Goal: Information Seeking & Learning: Check status

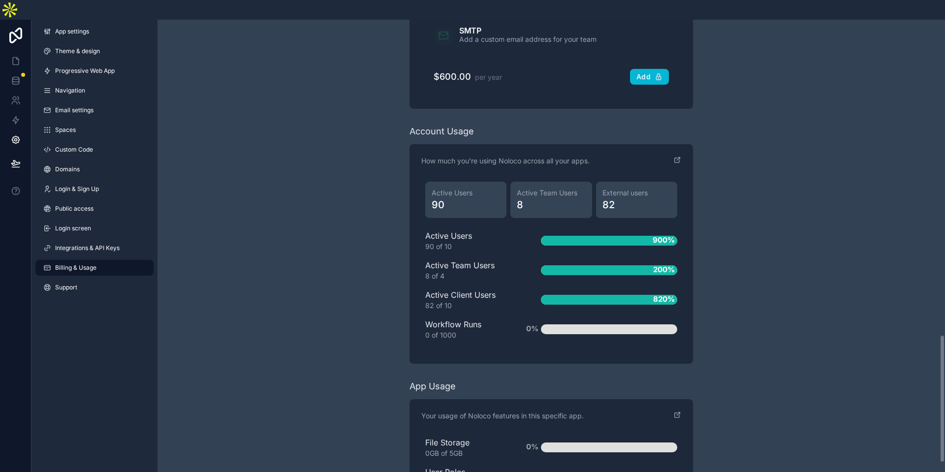
scroll to position [1265, 0]
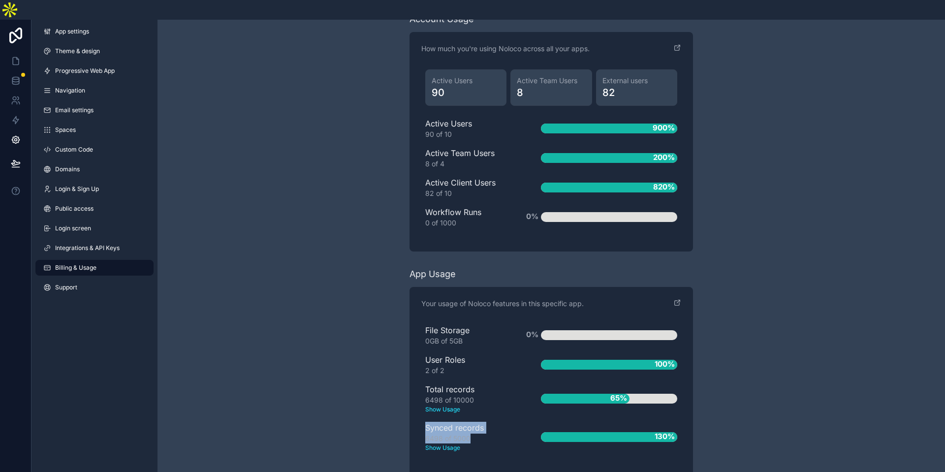
drag, startPoint x: 471, startPoint y: 419, endPoint x: 419, endPoint y: 407, distance: 53.0
click at [419, 407] on div "Your usage of Noloco features in this specific app. File Storage 0GB of 5GB 0% …" at bounding box center [552, 381] width 284 height 189
click at [415, 408] on div "Your usage of Noloco features in this specific app. File Storage 0GB of 5GB 0% …" at bounding box center [552, 381] width 284 height 189
drag, startPoint x: 429, startPoint y: 407, endPoint x: 488, endPoint y: 421, distance: 60.8
click at [488, 422] on div "Synced records 6498 of 5000 Show Usage" at bounding box center [467, 437] width 84 height 31
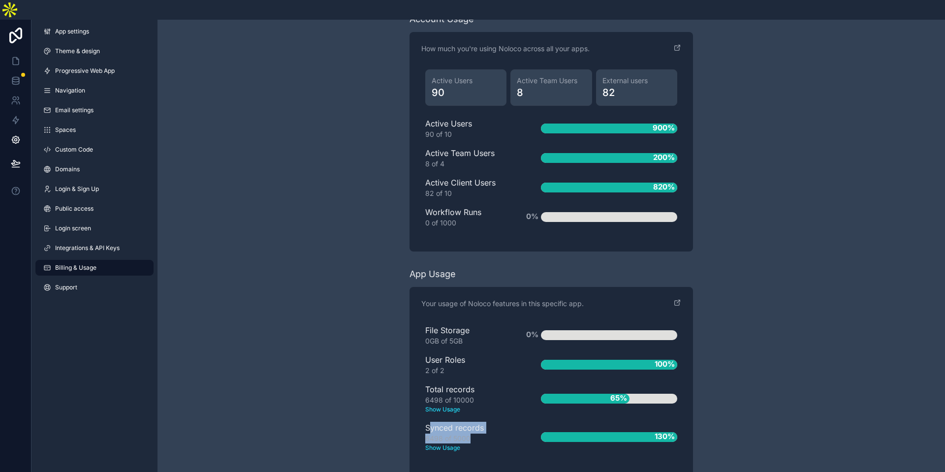
click at [491, 434] on div "6498 of 5000 Show Usage" at bounding box center [467, 443] width 84 height 19
drag, startPoint x: 475, startPoint y: 422, endPoint x: 409, endPoint y: 403, distance: 68.7
drag, startPoint x: 434, startPoint y: 375, endPoint x: 749, endPoint y: 434, distance: 320.0
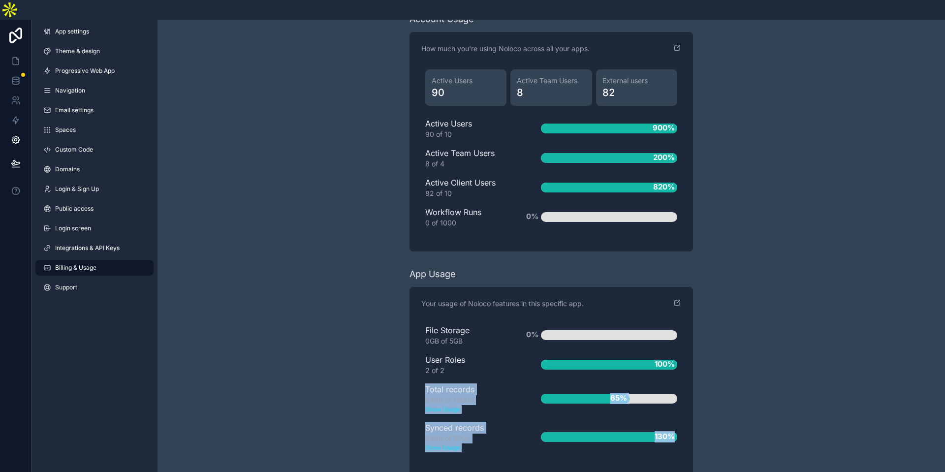
click at [439, 434] on div "6498 of 5000 Show Usage" at bounding box center [467, 443] width 84 height 19
click at [692, 421] on div "Your usage of Noloco features in this specific app. File Storage 0GB of 5GB 0% …" at bounding box center [552, 381] width 284 height 189
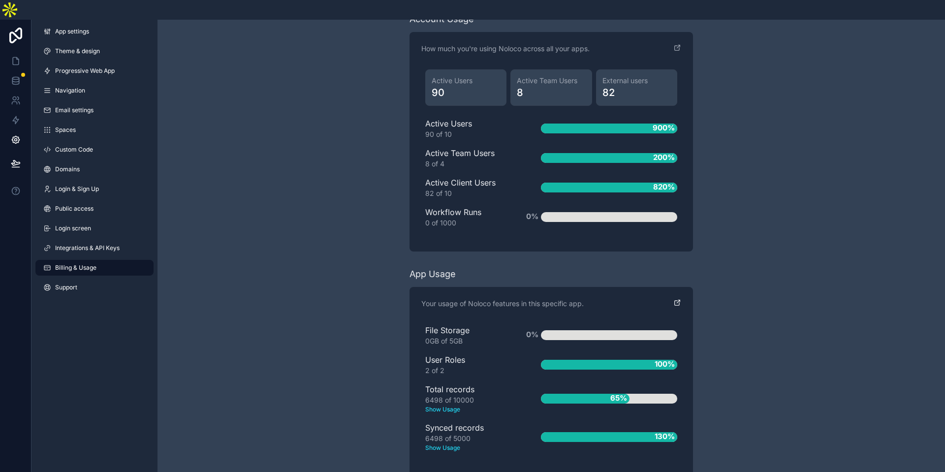
click at [676, 301] on icon "scrollable content" at bounding box center [677, 303] width 4 height 4
click at [437, 434] on div "6498 of 5000 Show Usage" at bounding box center [467, 443] width 84 height 19
click at [429, 395] on div "6498 of 10000 Show Usage" at bounding box center [467, 404] width 84 height 19
click at [434, 434] on div "6498 of 5000 Show Usage" at bounding box center [467, 443] width 84 height 19
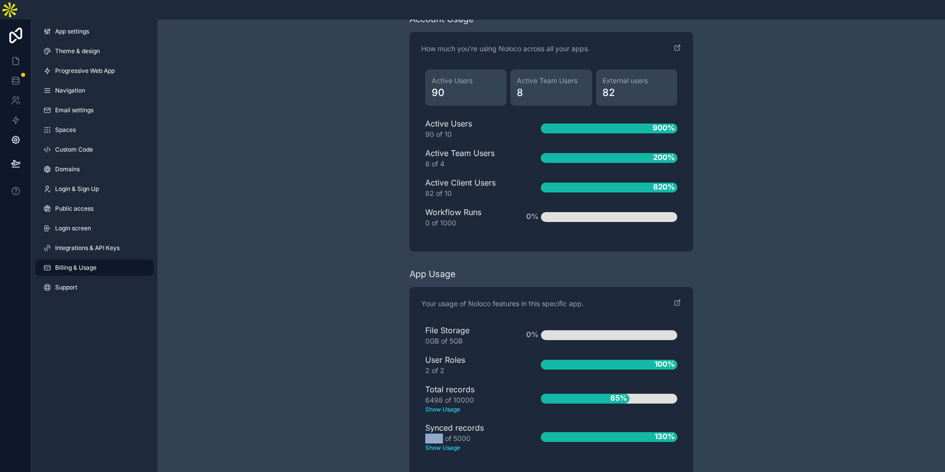
click at [434, 434] on div "6498 of 5000 Show Usage" at bounding box center [467, 443] width 84 height 19
click at [441, 422] on div "Synced records 6498 of 5000 Show Usage" at bounding box center [467, 437] width 84 height 31
click at [475, 422] on div "Synced records 6498 of 5000 Show Usage" at bounding box center [467, 437] width 84 height 31
click at [440, 434] on div "6498 of 5000 Show Usage" at bounding box center [467, 443] width 84 height 19
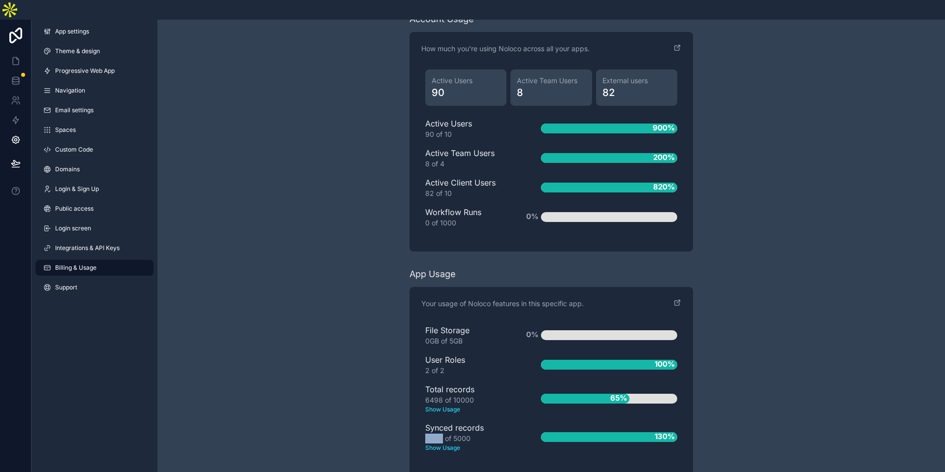
click at [440, 434] on div "6498 of 5000 Show Usage" at bounding box center [467, 443] width 84 height 19
click at [438, 395] on div "6498 of 10000 Show Usage" at bounding box center [467, 404] width 84 height 19
click at [433, 434] on div "6498 of 5000 Show Usage" at bounding box center [467, 443] width 84 height 19
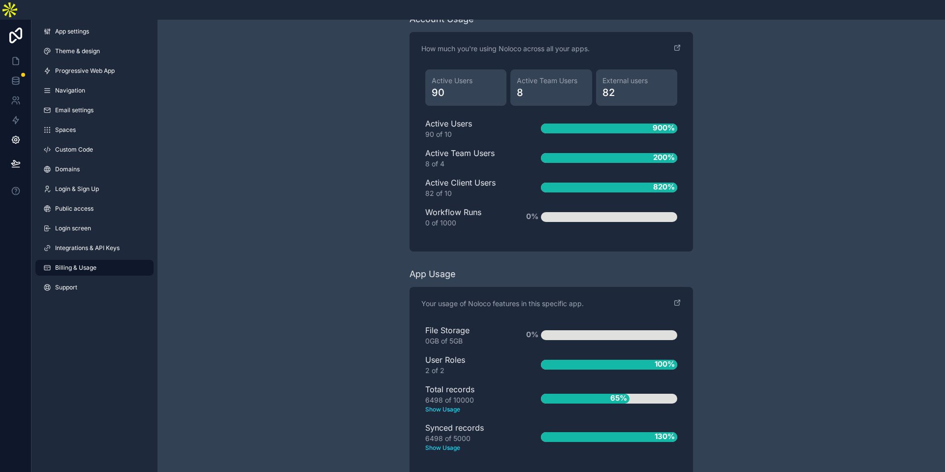
click at [20, 51] on link at bounding box center [15, 61] width 31 height 20
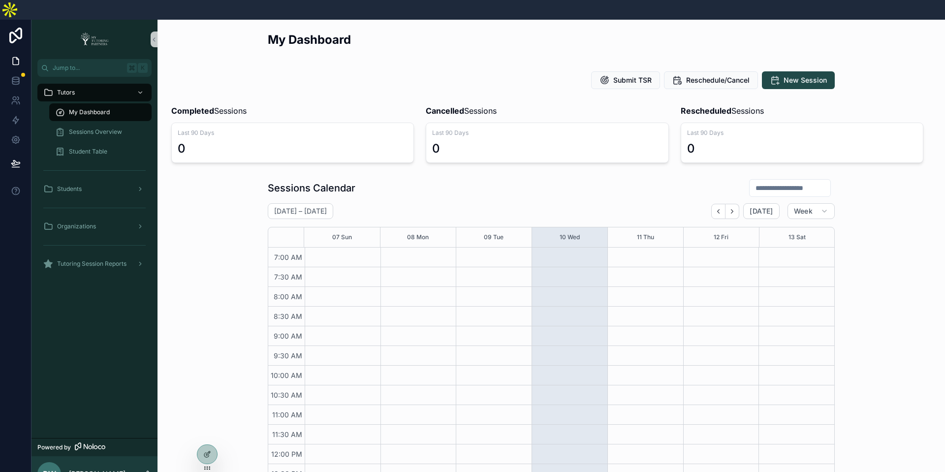
scroll to position [227, 0]
click at [21, 71] on link at bounding box center [15, 81] width 31 height 20
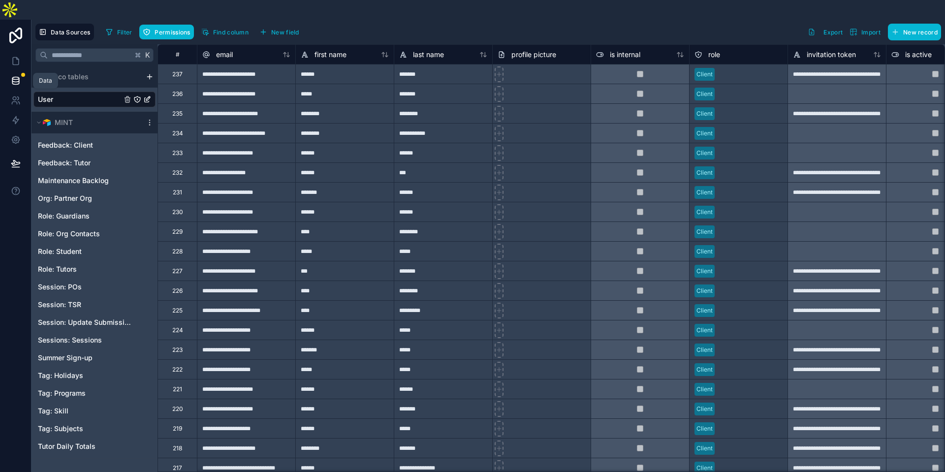
click at [18, 76] on icon at bounding box center [16, 81] width 10 height 10
click at [19, 135] on icon at bounding box center [16, 140] width 10 height 10
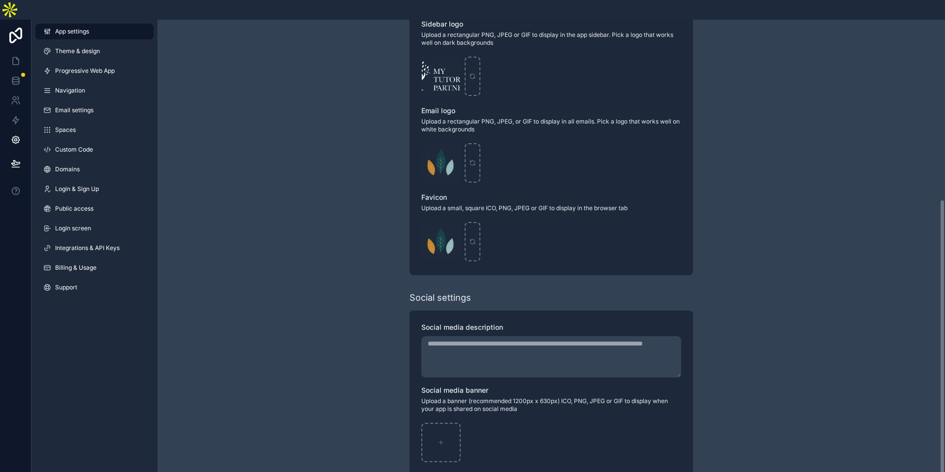
scroll to position [240, 0]
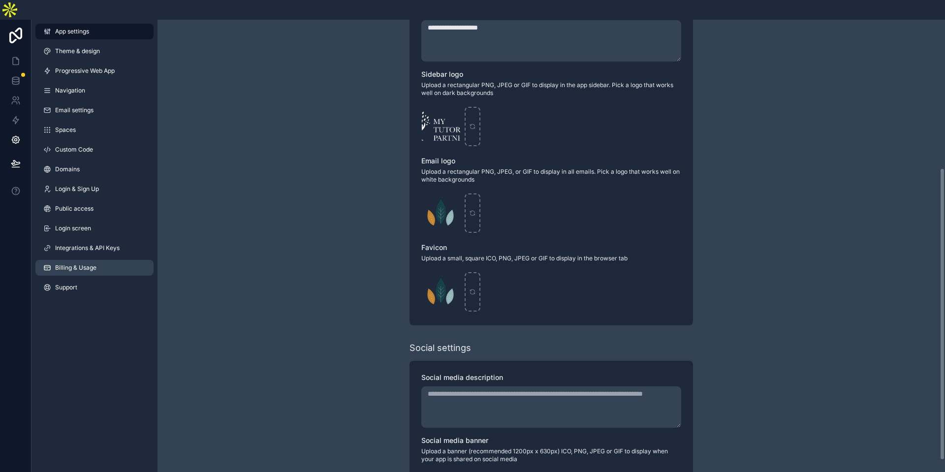
click at [77, 260] on link "Billing & Usage" at bounding box center [94, 268] width 118 height 16
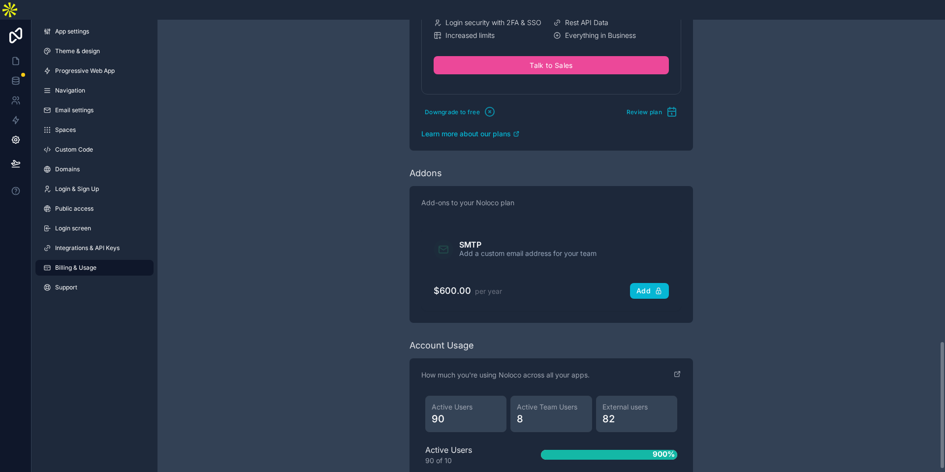
scroll to position [1265, 0]
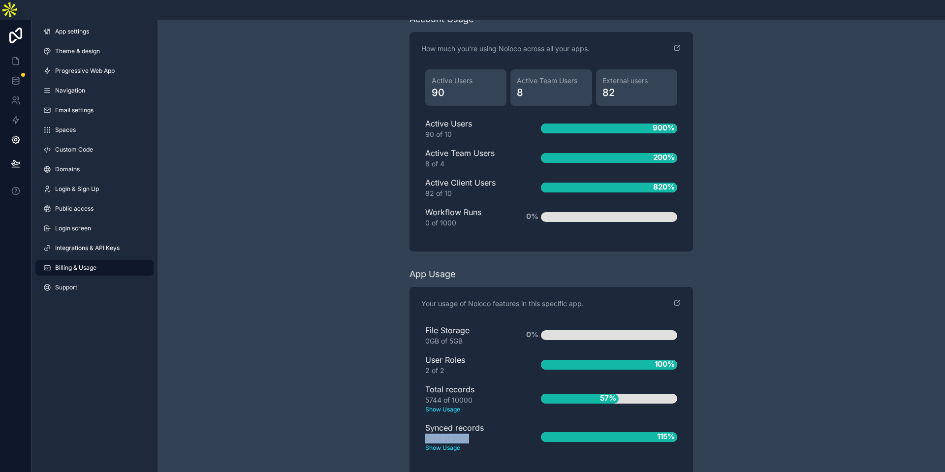
drag, startPoint x: 476, startPoint y: 421, endPoint x: 418, endPoint y: 421, distance: 57.6
click at [418, 421] on div "Your usage of Noloco features in this specific app. File Storage 0GB of 5GB 0% …" at bounding box center [552, 381] width 284 height 189
click at [492, 444] on text "Show Usage" at bounding box center [467, 448] width 84 height 9
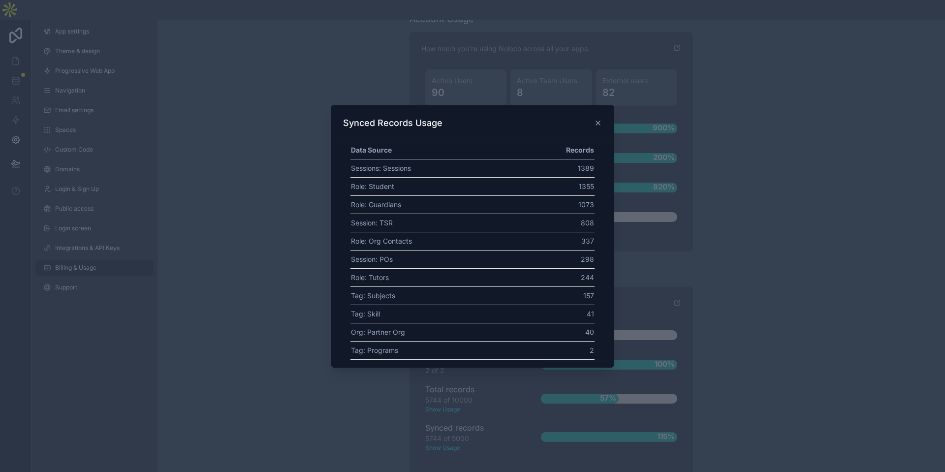
click at [493, 410] on div at bounding box center [472, 236] width 945 height 472
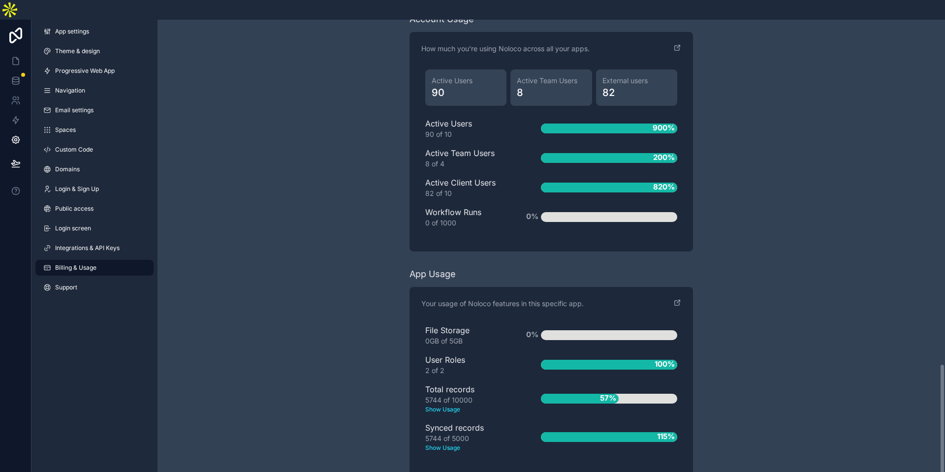
click at [489, 434] on div "5744 of 5000 Show Usage" at bounding box center [467, 443] width 84 height 19
click at [465, 434] on div "5744 of 5000 Show Usage" at bounding box center [467, 443] width 84 height 19
click at [570, 432] on div "115%" at bounding box center [609, 437] width 136 height 10
click at [440, 434] on div "5744 of 5000 Show Usage" at bounding box center [467, 443] width 84 height 19
click at [443, 433] on div "File Storage 0GB of 5GB 0% User Roles 2 of 2 100% Total records 5744 of 10000 S…" at bounding box center [551, 392] width 260 height 144
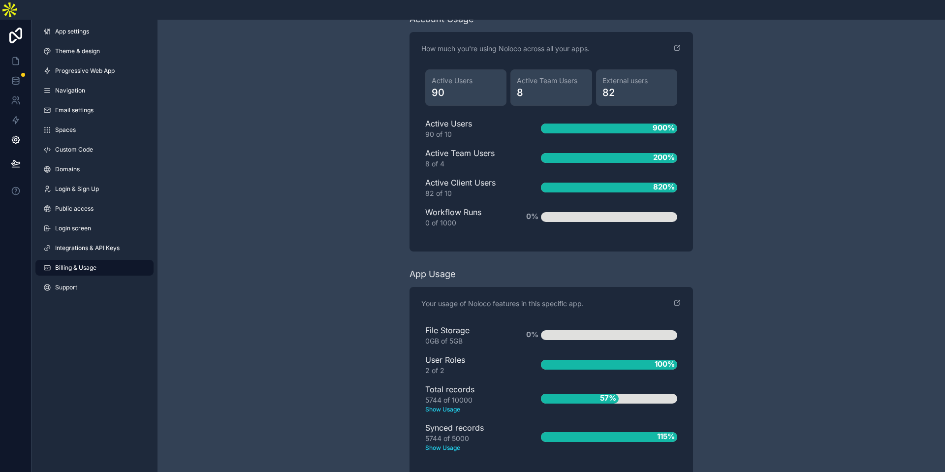
click at [444, 444] on text "Show Usage" at bounding box center [467, 448] width 84 height 9
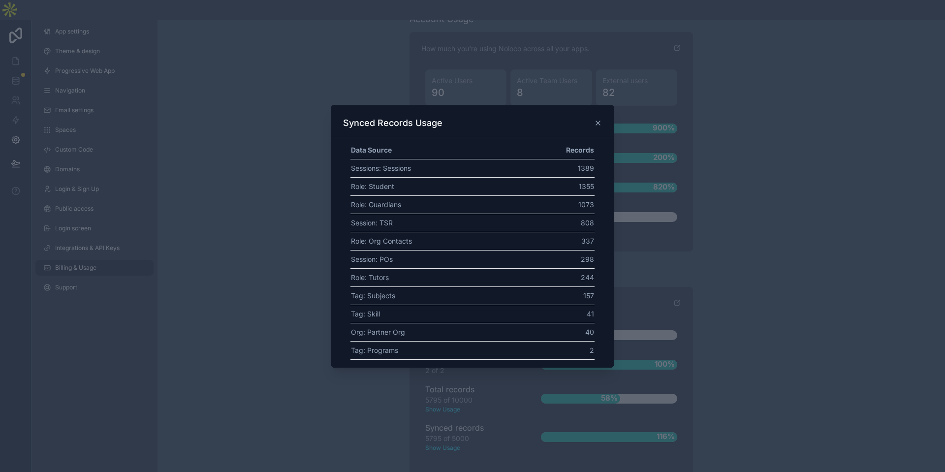
click at [600, 122] on icon at bounding box center [598, 123] width 8 height 8
